Goal: Information Seeking & Learning: Learn about a topic

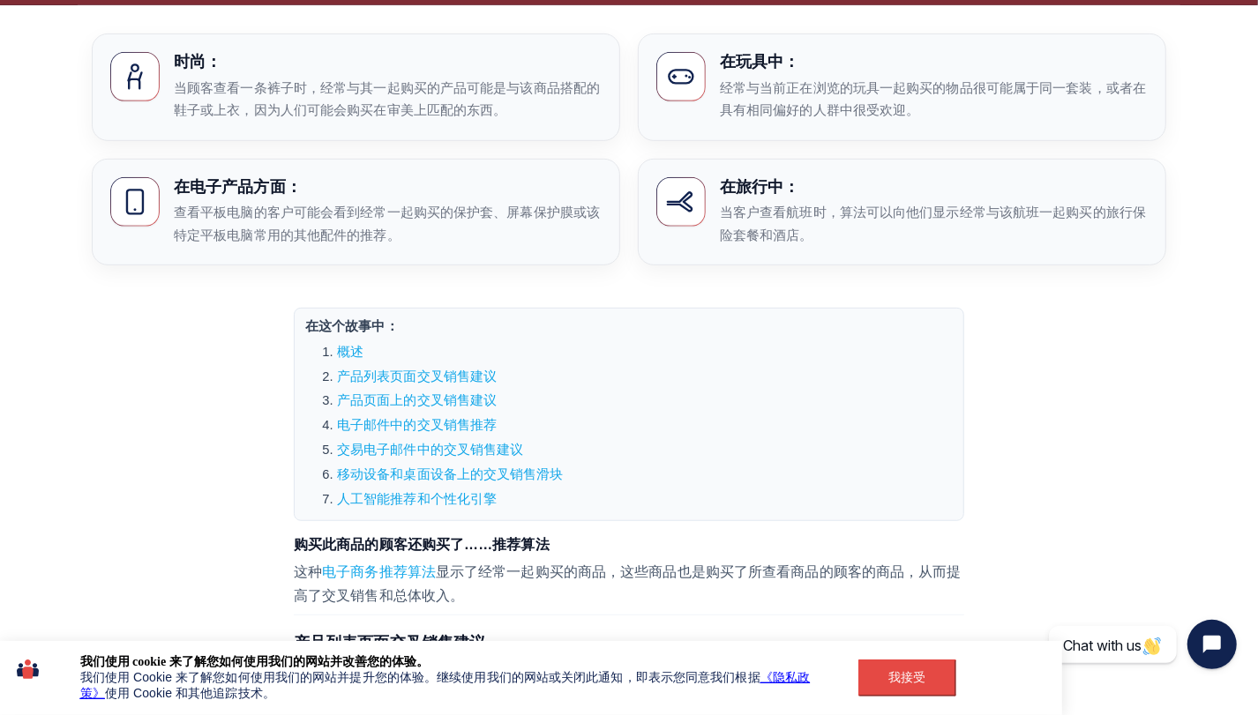
scroll to position [794, 0]
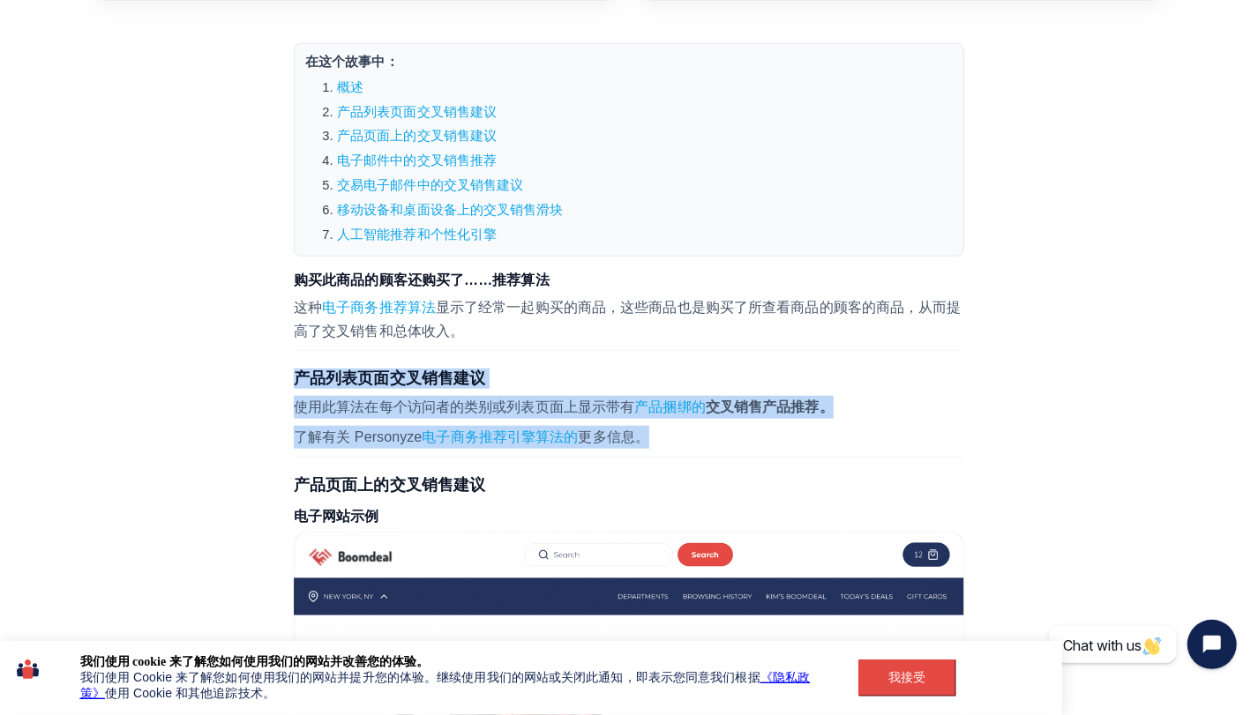
drag, startPoint x: 288, startPoint y: 371, endPoint x: 654, endPoint y: 430, distance: 369.8
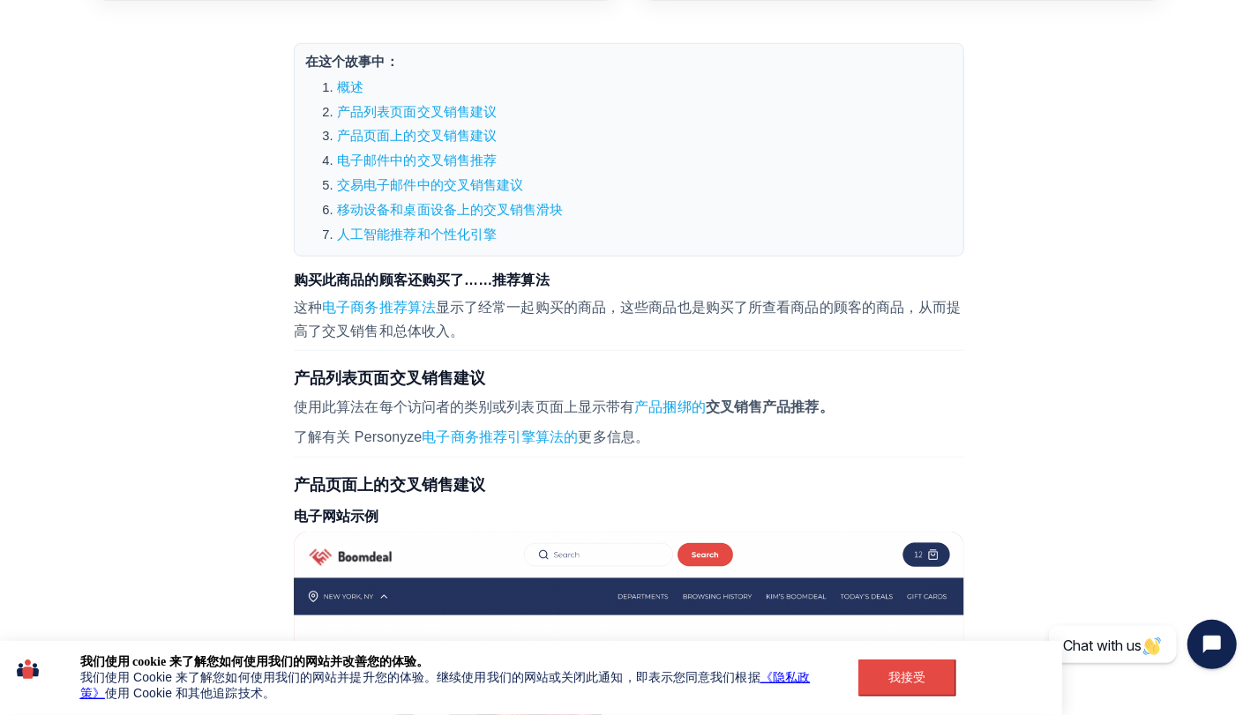
click at [644, 475] on h2 "产品页面上的交叉销售建议" at bounding box center [629, 485] width 670 height 20
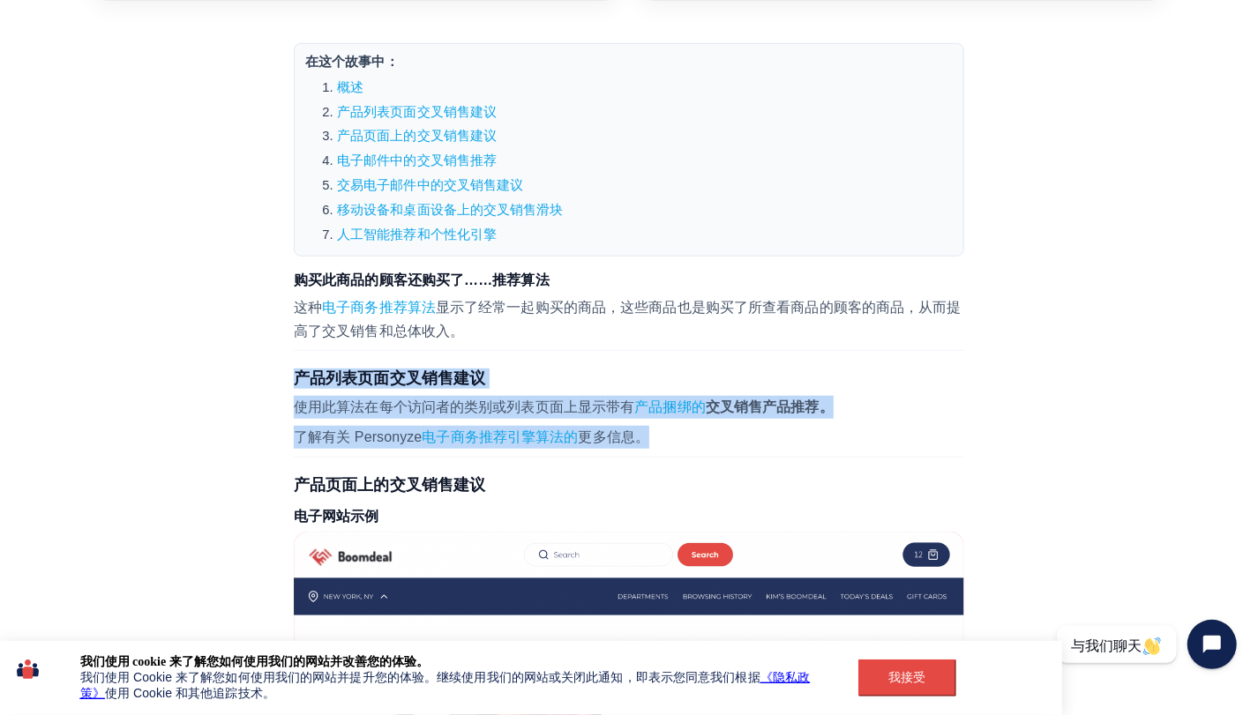
drag, startPoint x: 647, startPoint y: 435, endPoint x: 272, endPoint y: 369, distance: 380.7
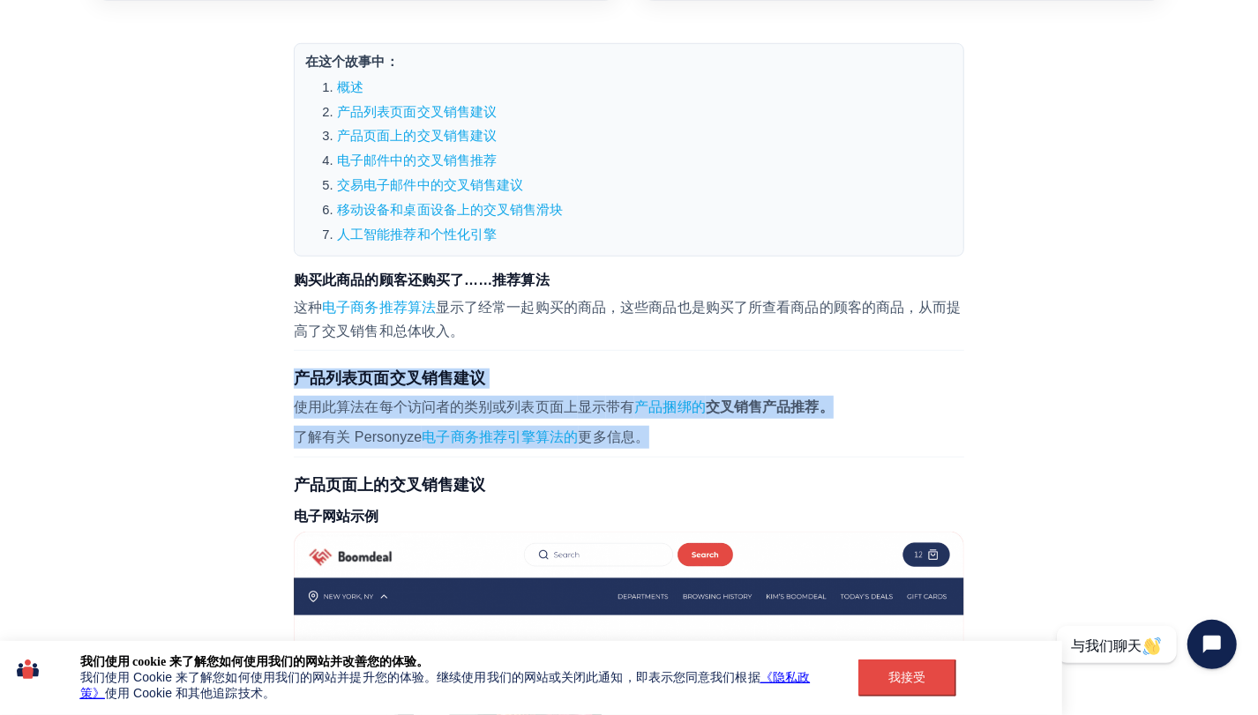
drag, startPoint x: 653, startPoint y: 443, endPoint x: 288, endPoint y: 375, distance: 371.5
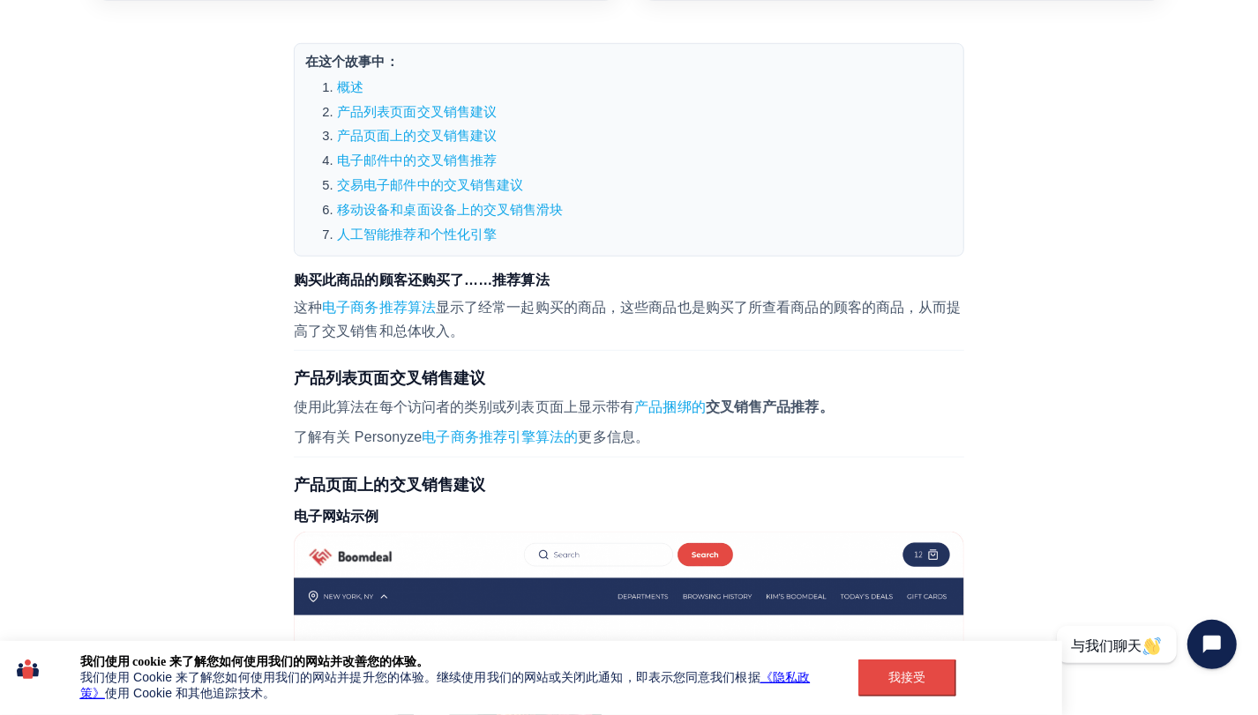
click at [764, 484] on h2 "产品页面上的交叉销售建议" at bounding box center [629, 485] width 670 height 20
